Goal: Task Accomplishment & Management: Use online tool/utility

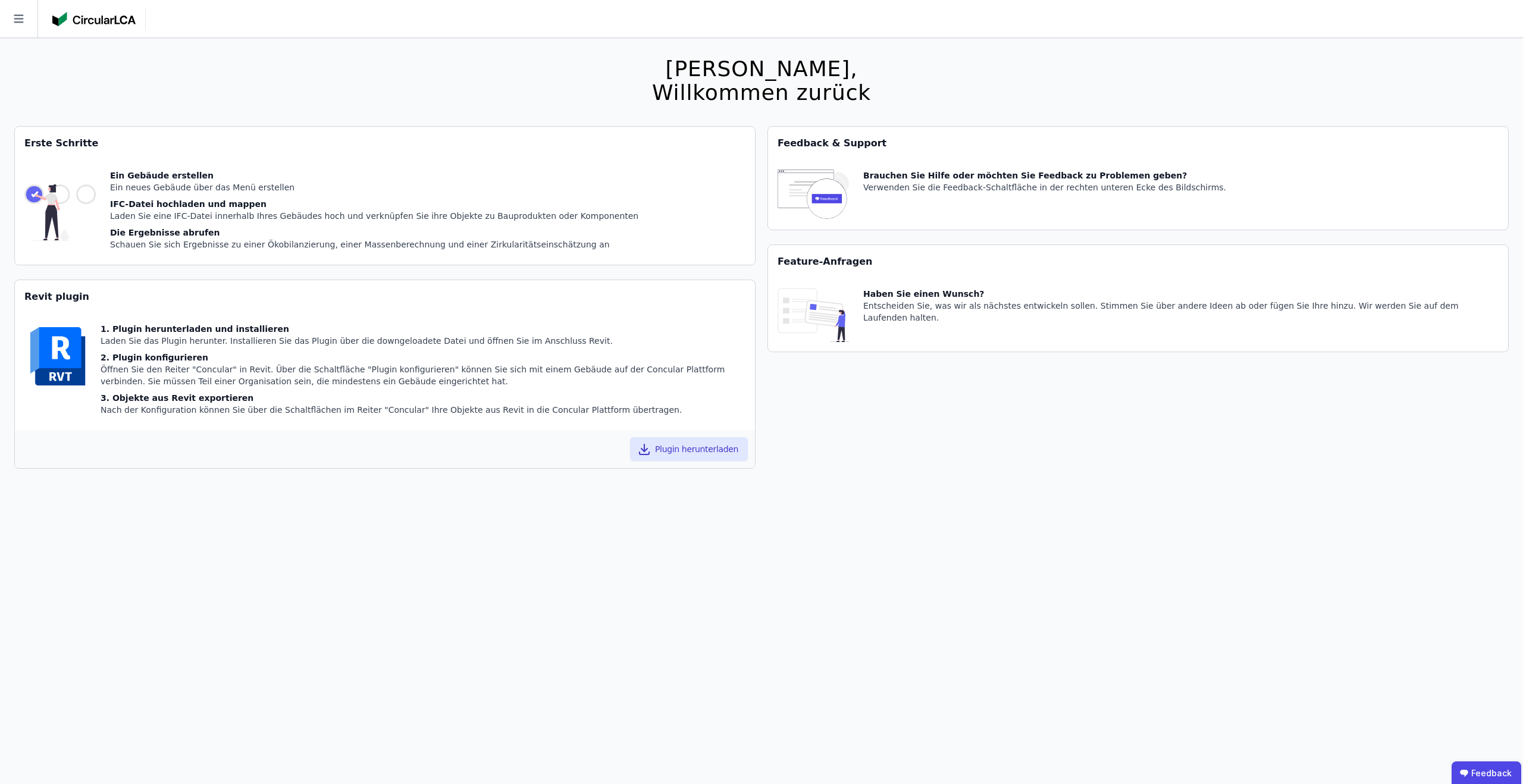
click at [17, 23] on icon at bounding box center [18, 18] width 38 height 38
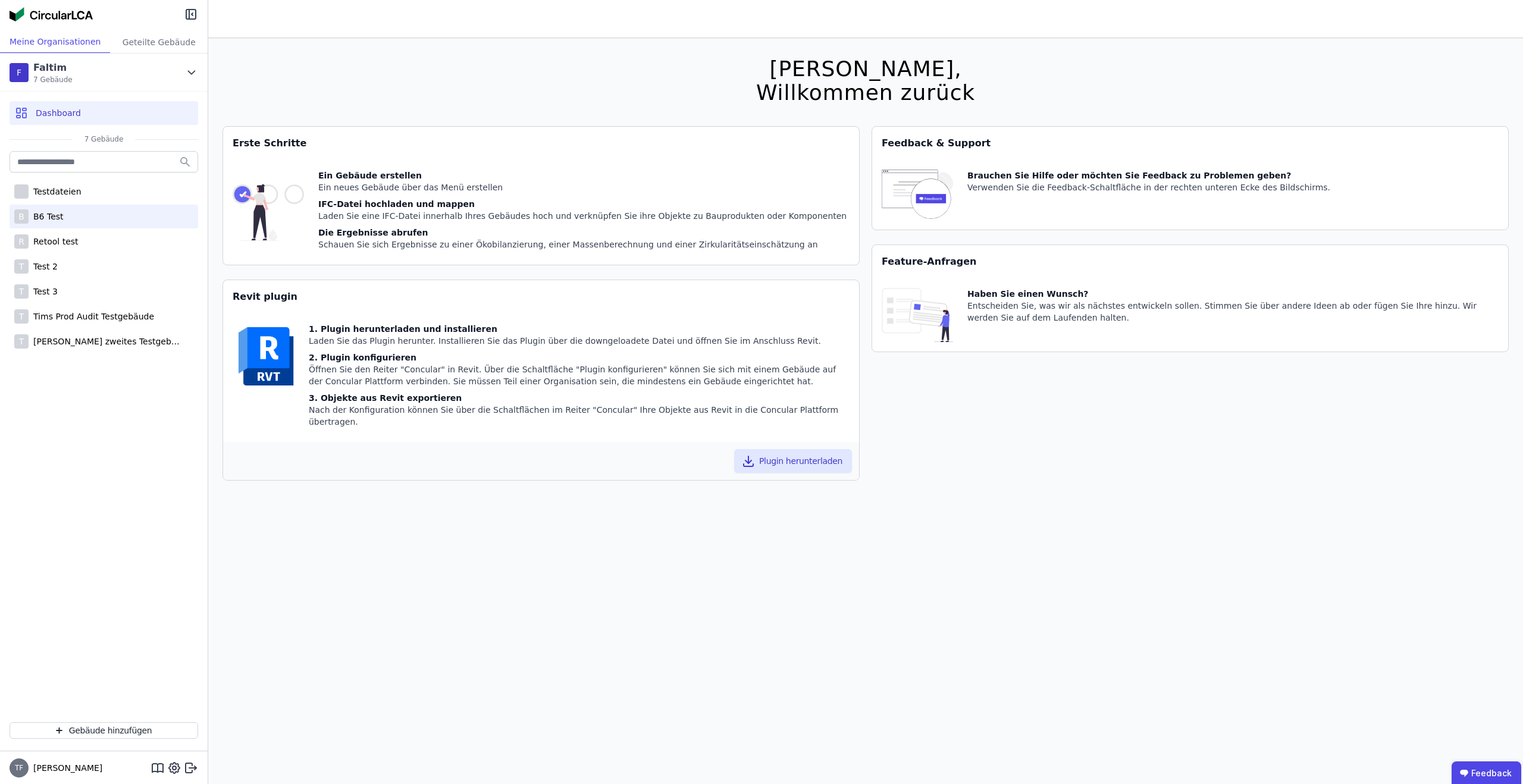
click at [108, 226] on div "B B6 Test" at bounding box center [103, 217] width 188 height 24
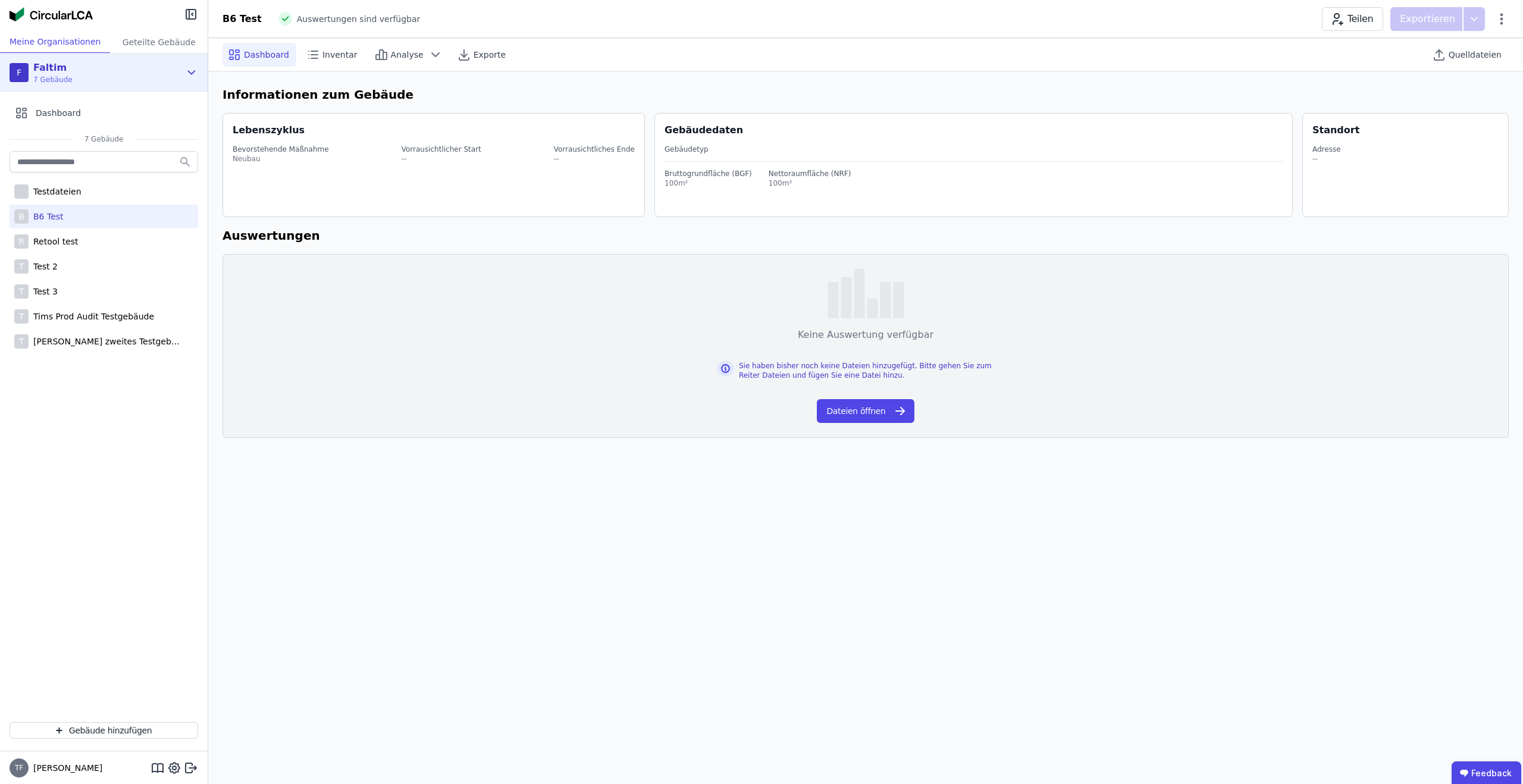
click at [146, 76] on div "F Faltim 7 Gebäude" at bounding box center [94, 73] width 171 height 24
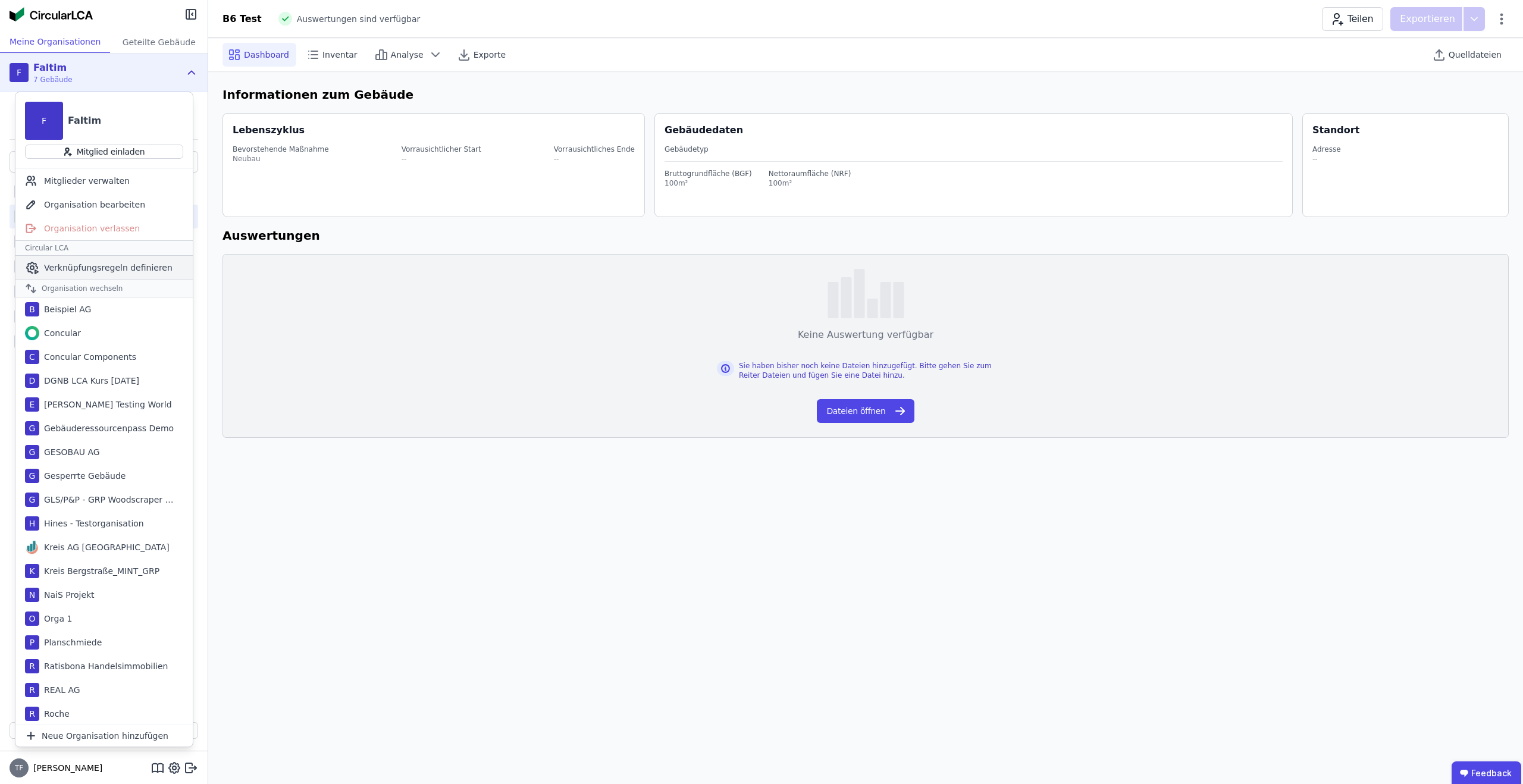
click at [108, 263] on span "Verknüpfungsregeln definieren" at bounding box center [108, 267] width 129 height 12
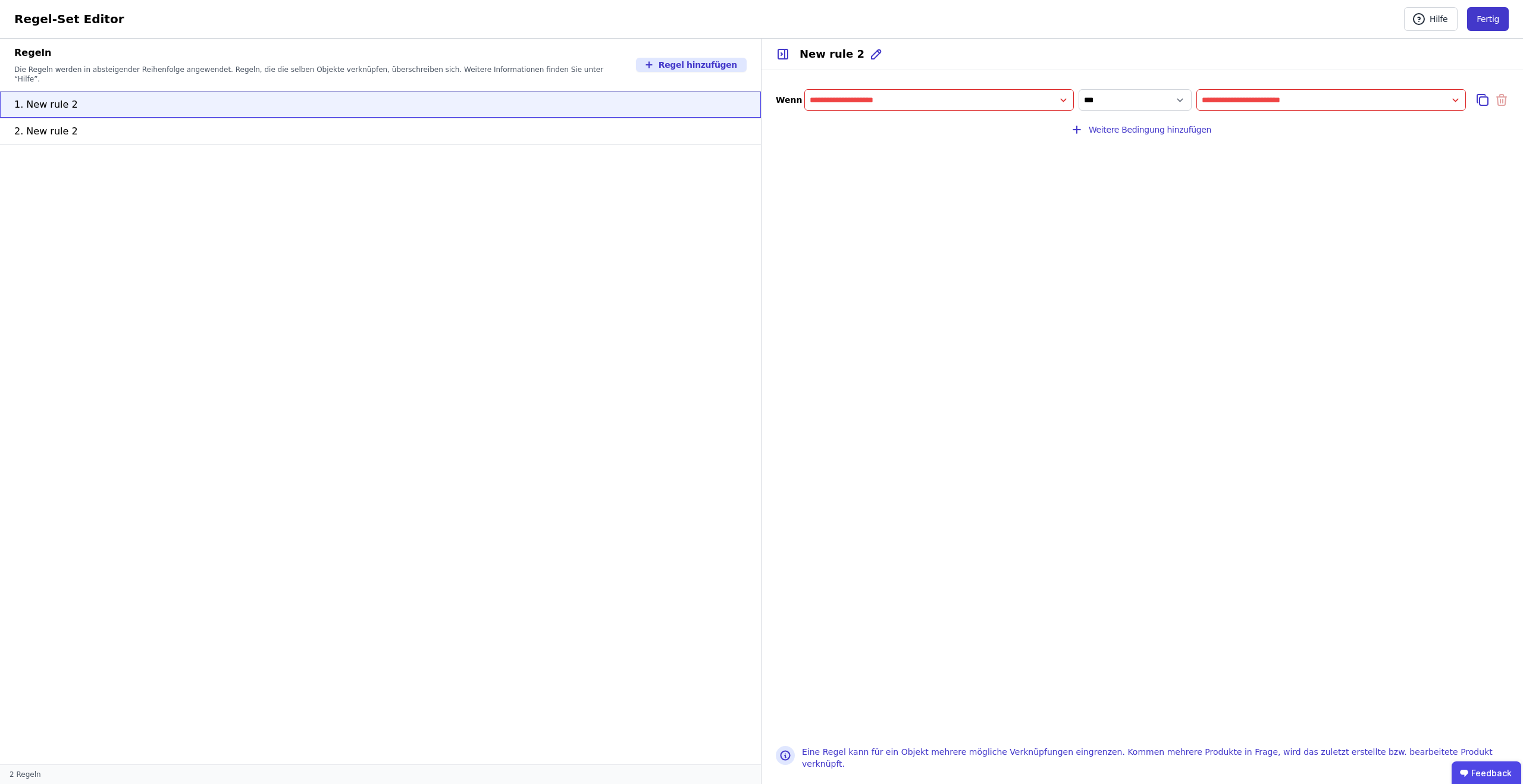
click at [1490, 18] on button "Fertig" at bounding box center [1488, 19] width 42 height 24
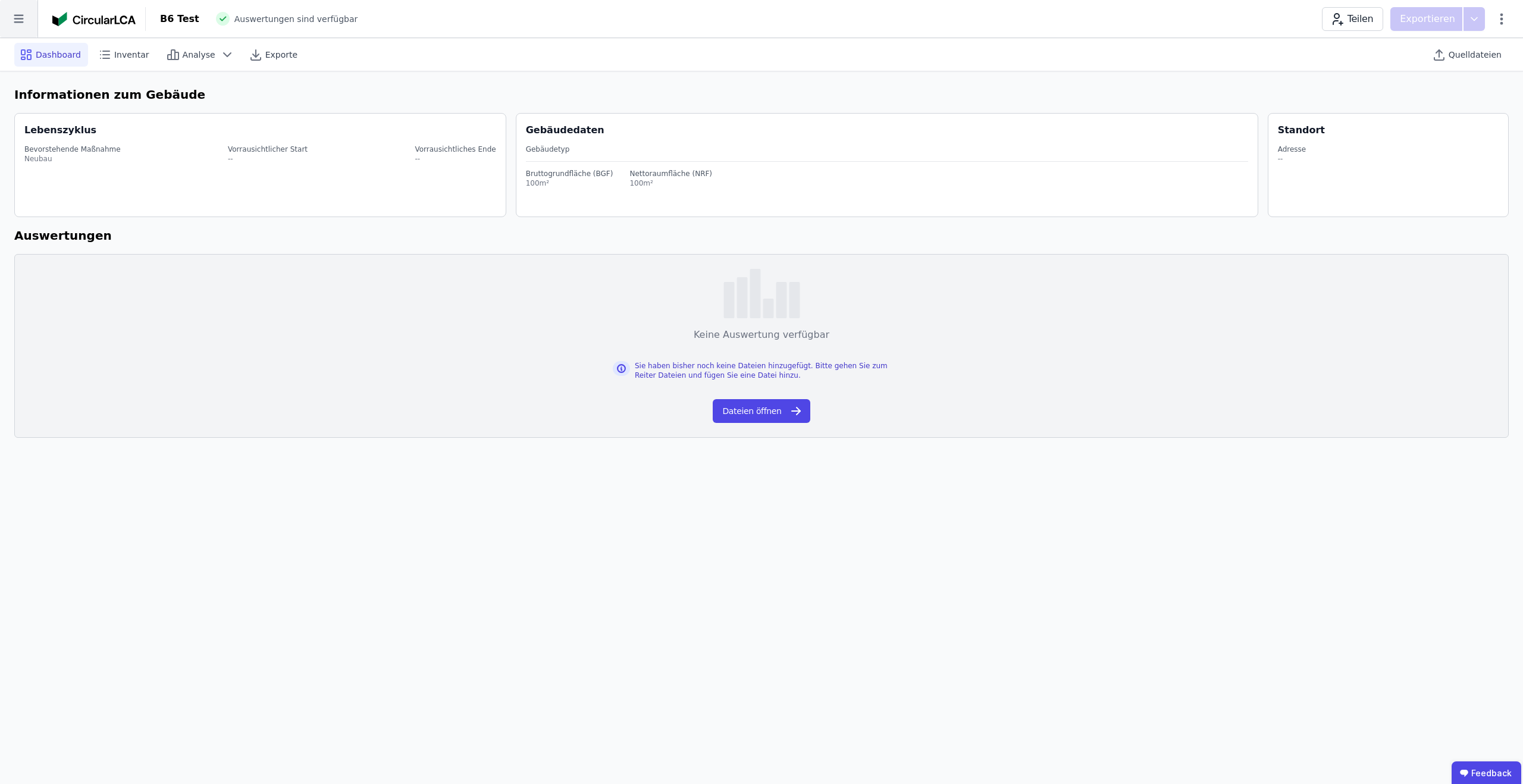
click at [10, 21] on icon at bounding box center [18, 18] width 38 height 38
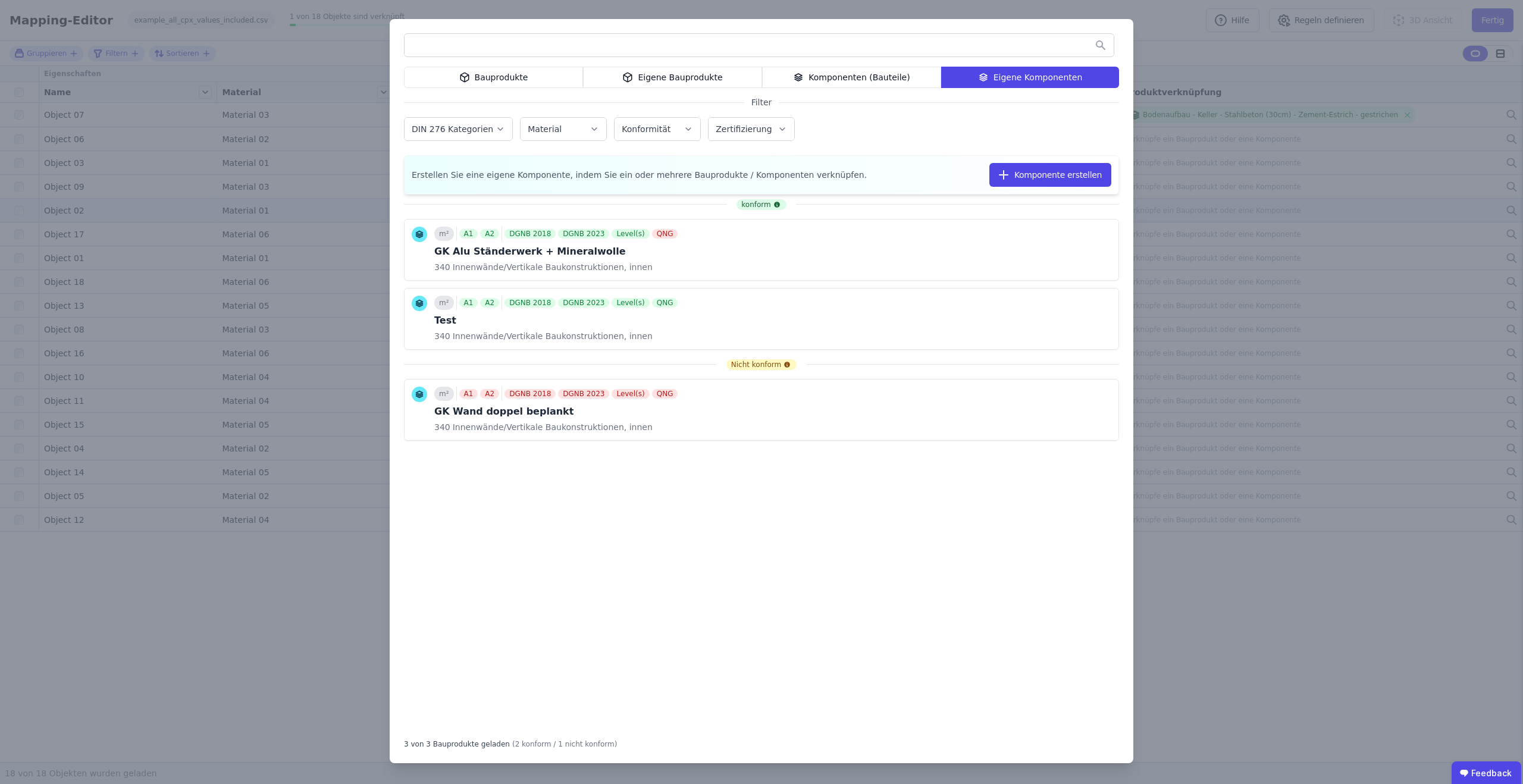
click at [1253, 54] on div "Bauprodukte Eigene Bauprodukte Komponenten (Bauteile) Eigene Komponenten Filter…" at bounding box center [762, 392] width 1523 height 784
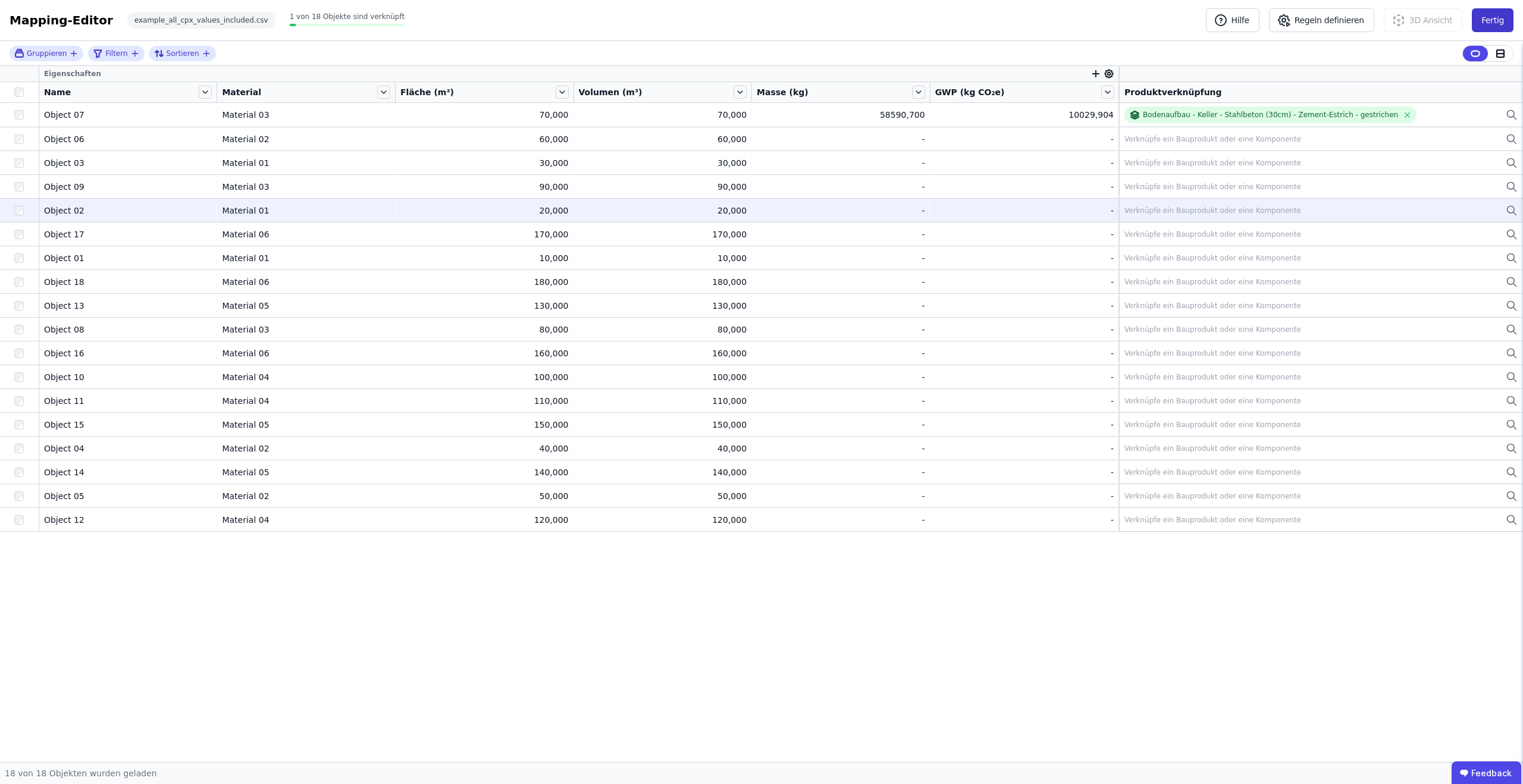
click at [1499, 21] on button "Fertig" at bounding box center [1493, 21] width 42 height 24
